Goal: Check status

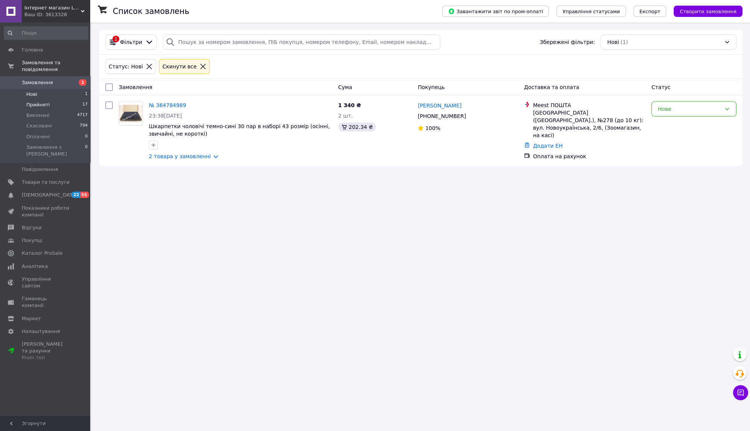
click at [39, 102] on span "Прийняті" at bounding box center [37, 105] width 23 height 7
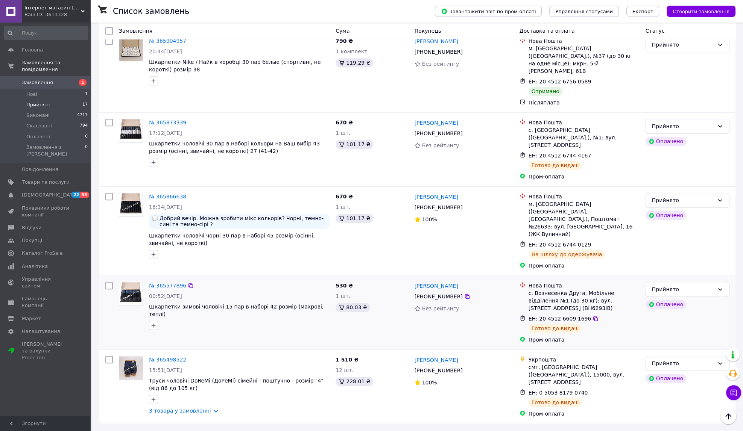
scroll to position [1035, 0]
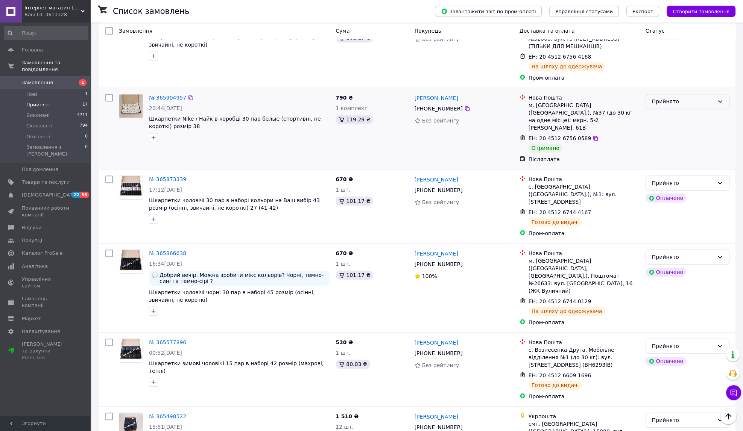
click at [678, 106] on div "Прийнято" at bounding box center [683, 101] width 62 height 8
click at [676, 141] on li "Виконано" at bounding box center [687, 144] width 83 height 14
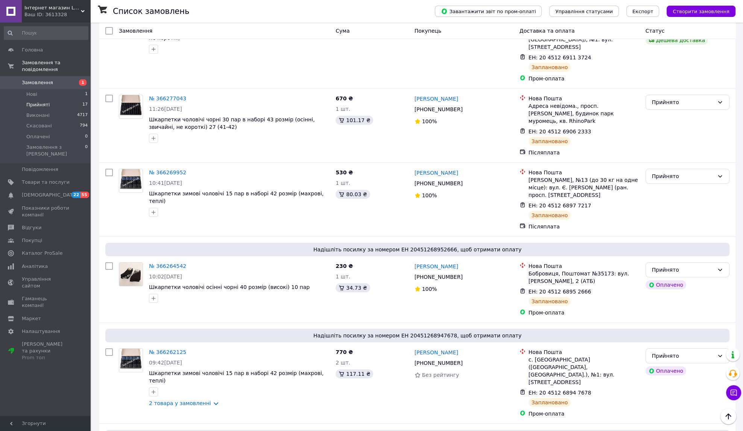
scroll to position [0, 0]
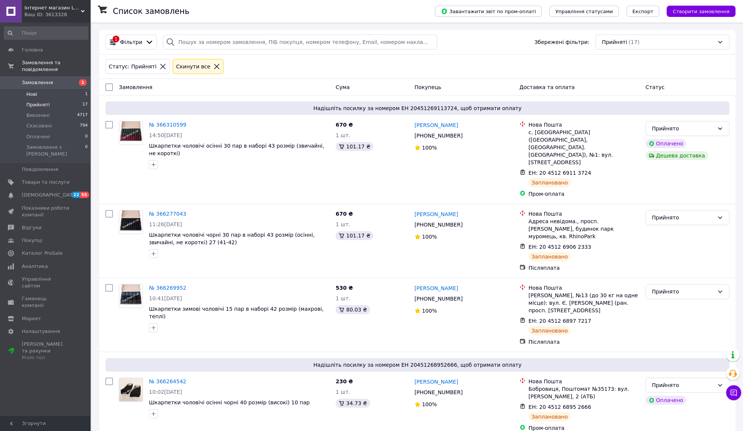
click at [29, 91] on span "Нові" at bounding box center [31, 94] width 11 height 7
